Goal: Task Accomplishment & Management: Manage account settings

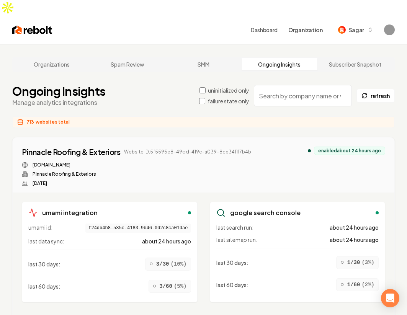
click at [226, 97] on label "failure state only" at bounding box center [229, 101] width 42 height 8
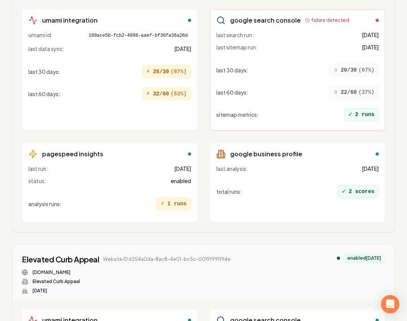
scroll to position [3716, 0]
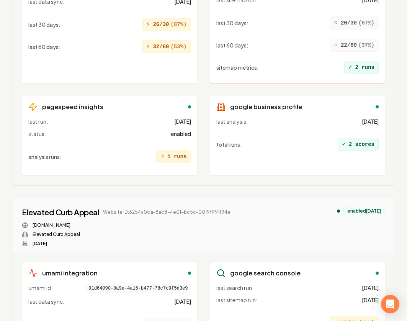
click at [144, 222] on div "[DOMAIN_NAME] Elevated Curb Appeal [DATE]" at bounding box center [126, 234] width 209 height 25
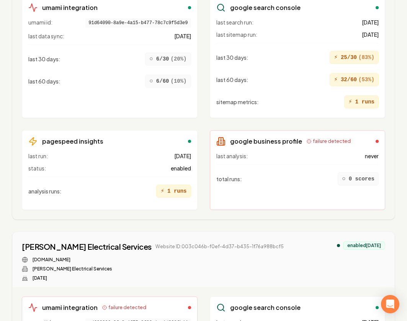
scroll to position [3984, 0]
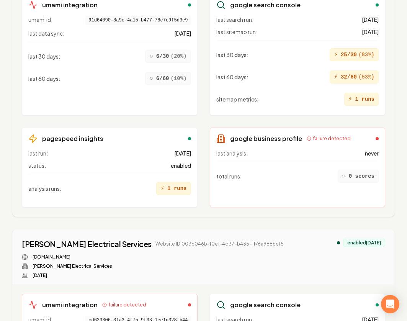
click at [156, 241] on span "Website ID: 003c046b-f0ef-4d37-b435-1f76a988bcf5" at bounding box center [220, 244] width 128 height 6
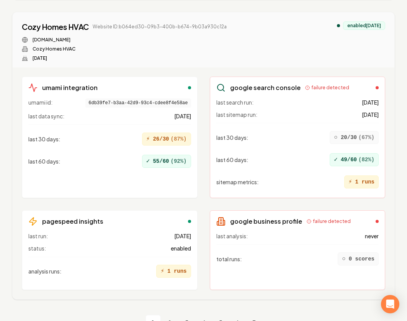
scroll to position [7145, 0]
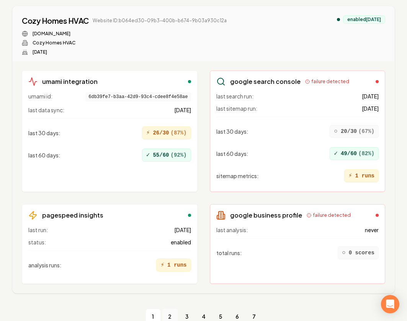
click at [169, 309] on link "2" at bounding box center [169, 316] width 15 height 15
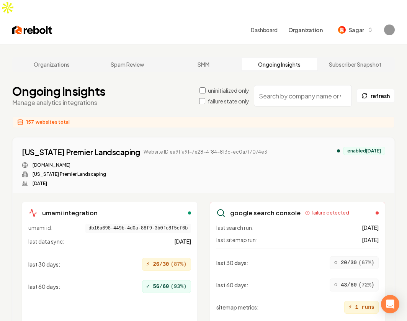
click at [205, 202] on div "umami integration umami id: db16a698-449b-4d0a-88f9-3b0fc8f5ef6b last data sync…" at bounding box center [204, 308] width 364 height 213
click at [241, 87] on label "uninitialized only" at bounding box center [228, 91] width 41 height 8
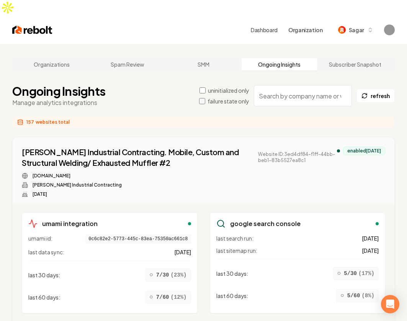
click at [226, 87] on div "uninitialized only failure state only" at bounding box center [224, 96] width 50 height 18
click at [224, 97] on label "failure state only" at bounding box center [229, 101] width 42 height 8
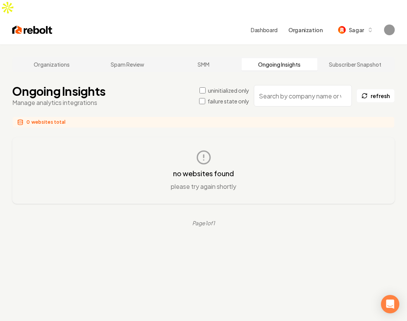
click at [292, 150] on div "no websites found please try again shortly" at bounding box center [203, 170] width 357 height 41
click at [232, 87] on label "uninitialized only" at bounding box center [228, 91] width 41 height 8
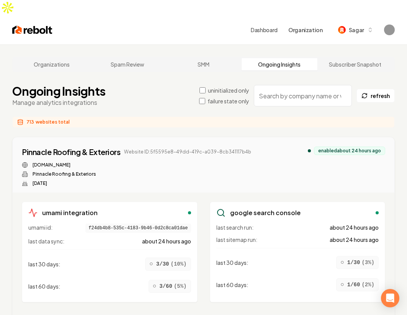
click at [243, 87] on label "uninitialized only" at bounding box center [228, 91] width 41 height 8
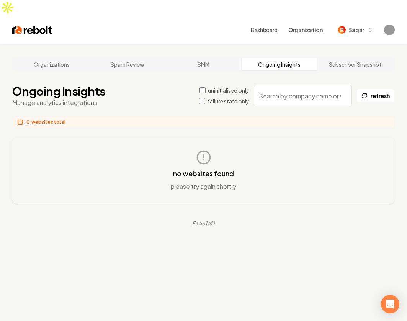
click at [242, 87] on label "uninitialized only" at bounding box center [228, 91] width 41 height 8
